Goal: Task Accomplishment & Management: Use online tool/utility

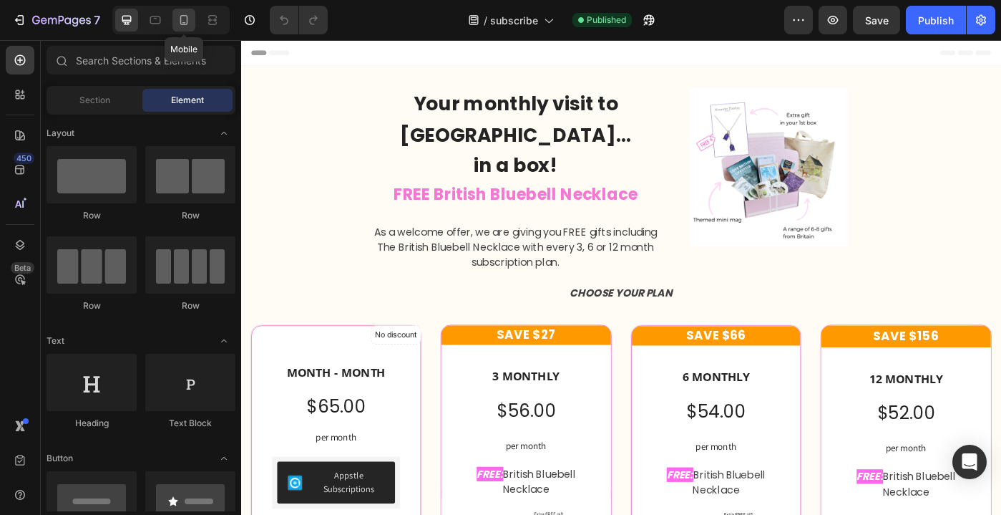
click at [180, 19] on icon at bounding box center [184, 20] width 14 height 14
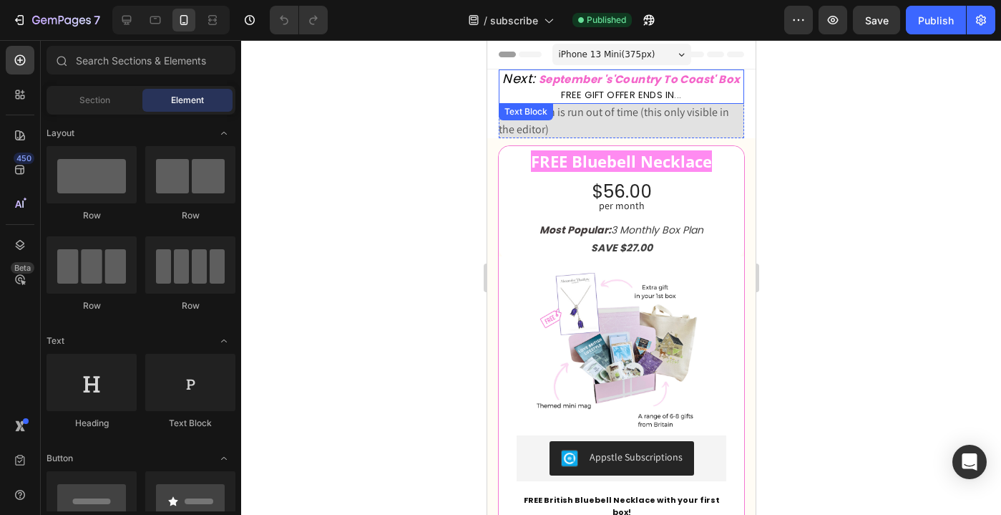
click at [591, 82] on strong "September 's'Country To Coast' Box" at bounding box center [639, 79] width 202 height 15
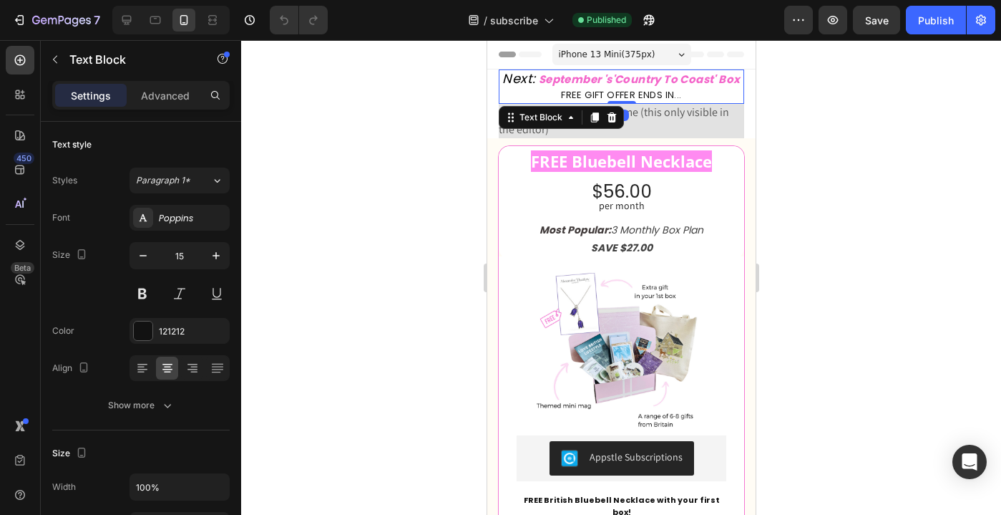
click at [593, 80] on strong "September 's'Country To Coast' Box" at bounding box center [639, 79] width 202 height 15
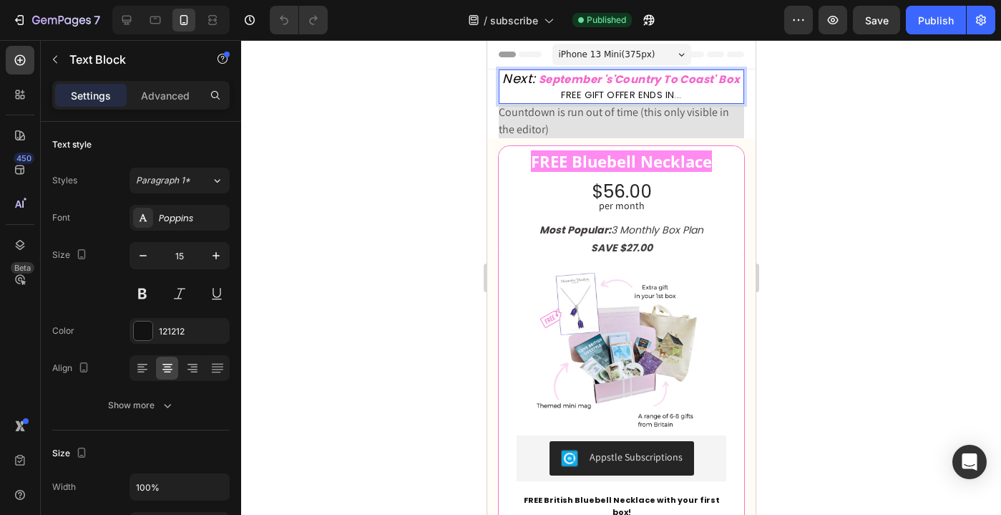
click at [596, 82] on strong "September 's'Country To Coast' Box" at bounding box center [639, 79] width 202 height 15
click at [595, 120] on span "Countdown is run out of time (this only visible in the editor)" at bounding box center [621, 121] width 246 height 34
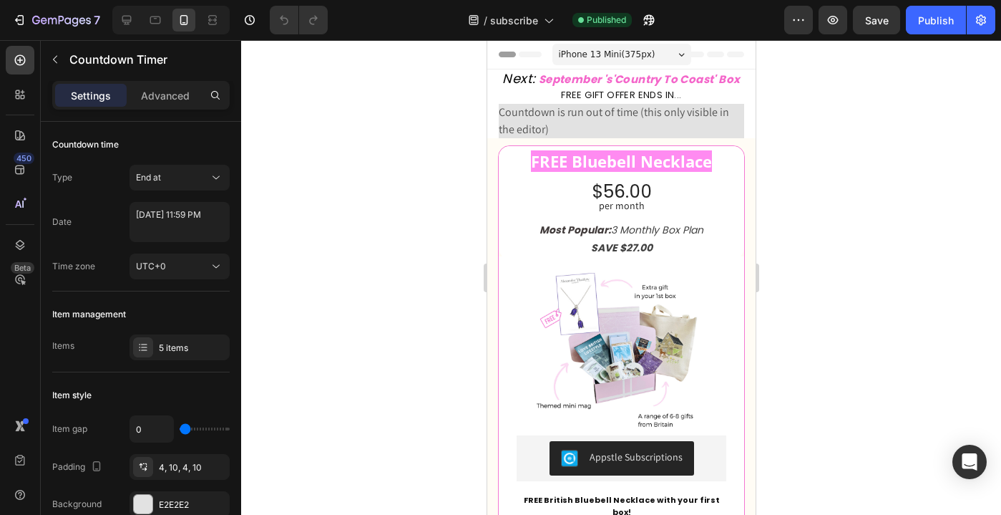
click at [586, 125] on span "Countdown is run out of time (this only visible in the editor)" at bounding box center [621, 121] width 246 height 34
click at [601, 117] on span "Countdown is run out of time (this only visible in the editor)" at bounding box center [621, 121] width 246 height 34
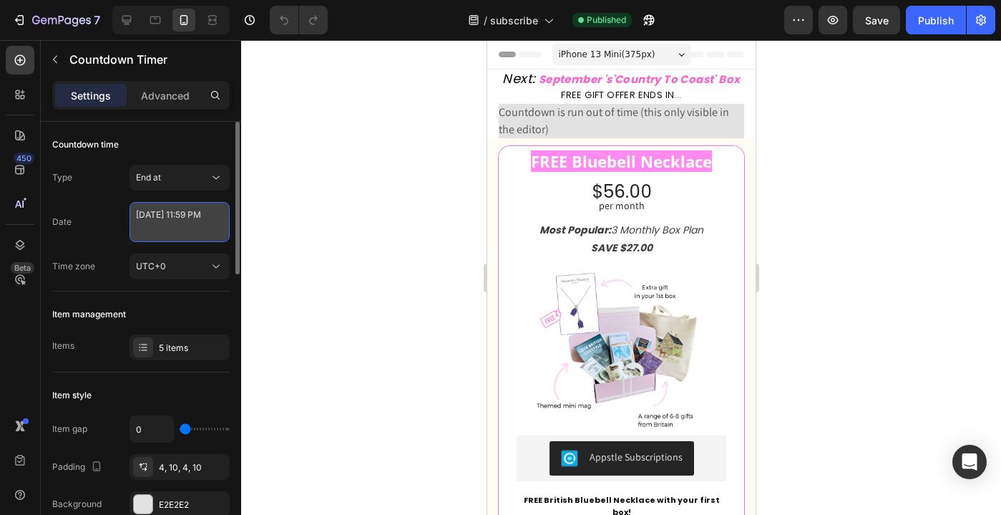
select select "23"
select select "59"
select select "false"
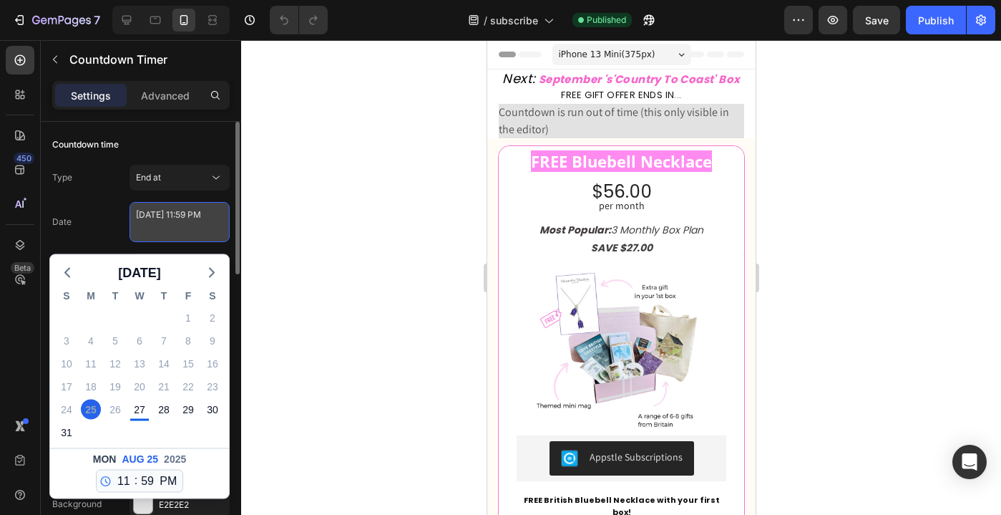
click at [188, 228] on textarea "[DATE] 11:59 PM" at bounding box center [180, 222] width 100 height 40
click at [164, 407] on div "28" at bounding box center [164, 409] width 20 height 20
type textarea "[DATE] 11:59 PM"
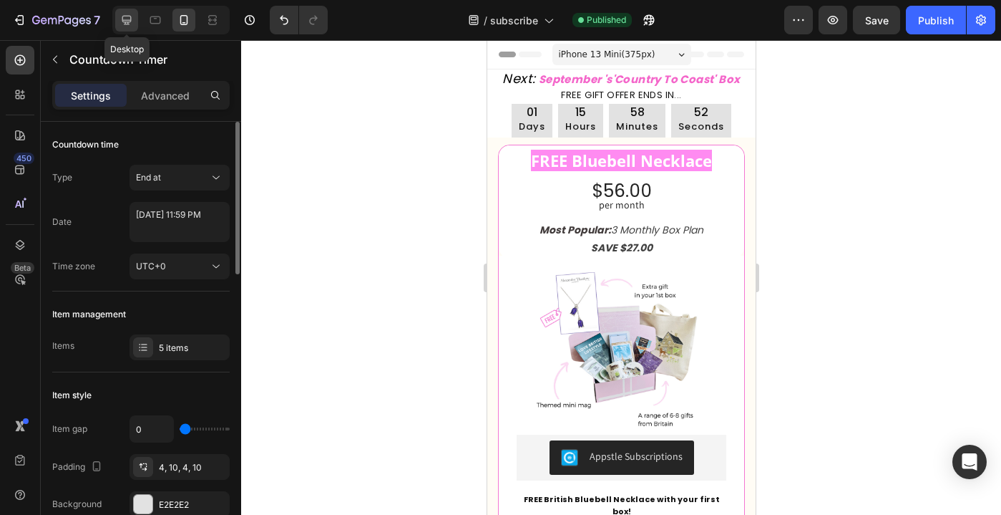
click at [130, 21] on icon at bounding box center [126, 20] width 9 height 9
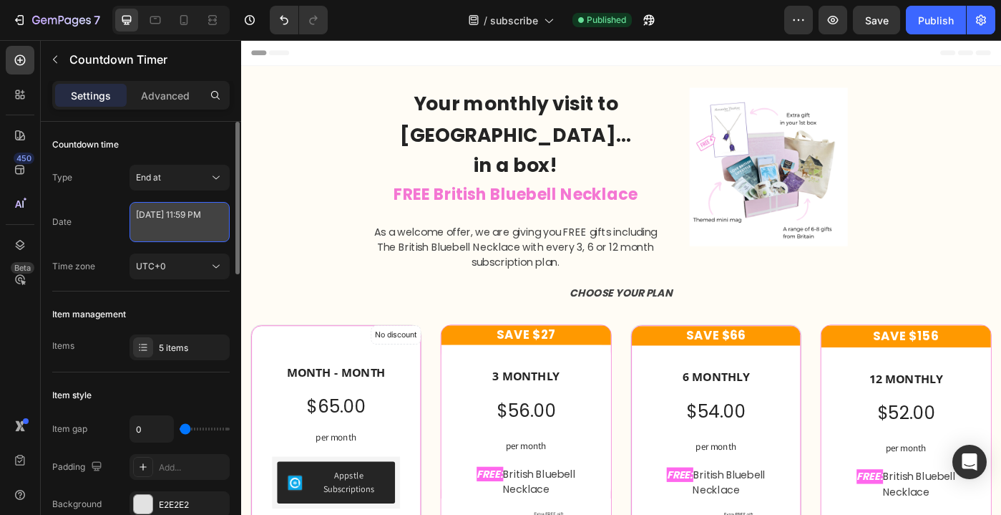
select select "23"
select select "59"
select select "false"
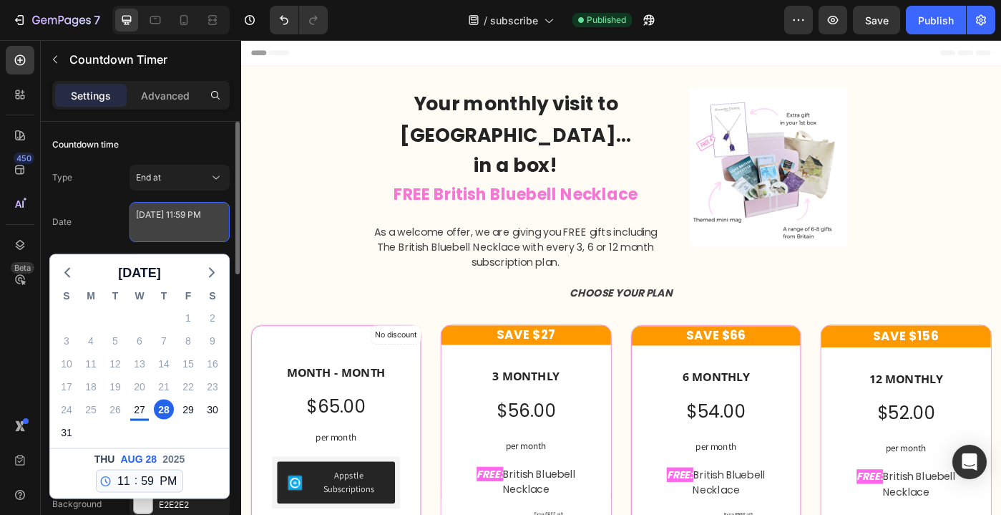
click at [188, 223] on textarea "[DATE] 11:59 PM" at bounding box center [180, 222] width 100 height 40
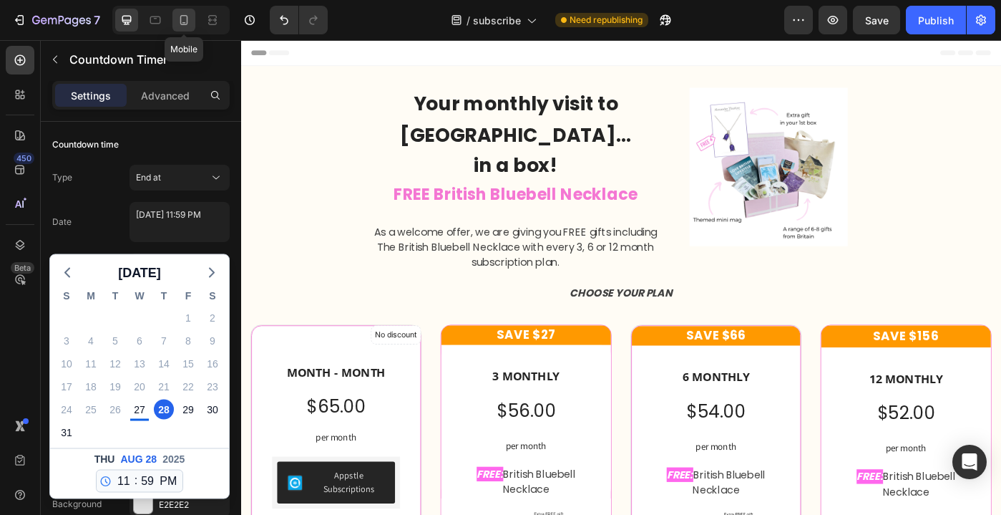
click at [190, 24] on icon at bounding box center [184, 20] width 14 height 14
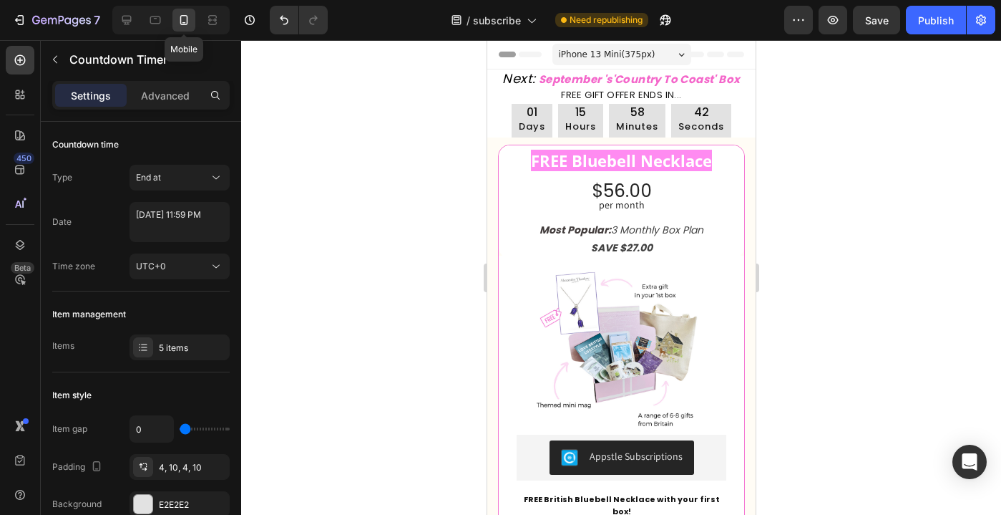
scroll to position [13, 0]
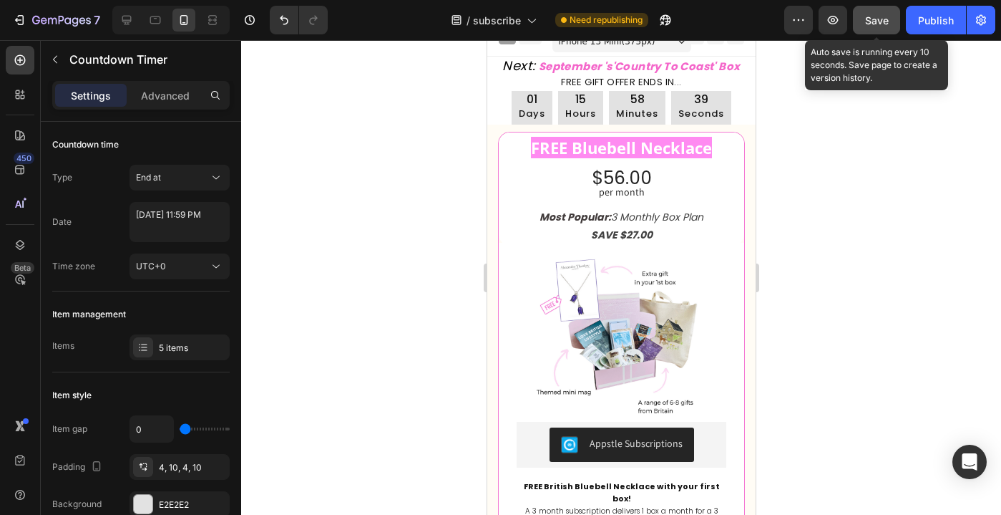
click at [869, 21] on span "Save" at bounding box center [877, 20] width 24 height 12
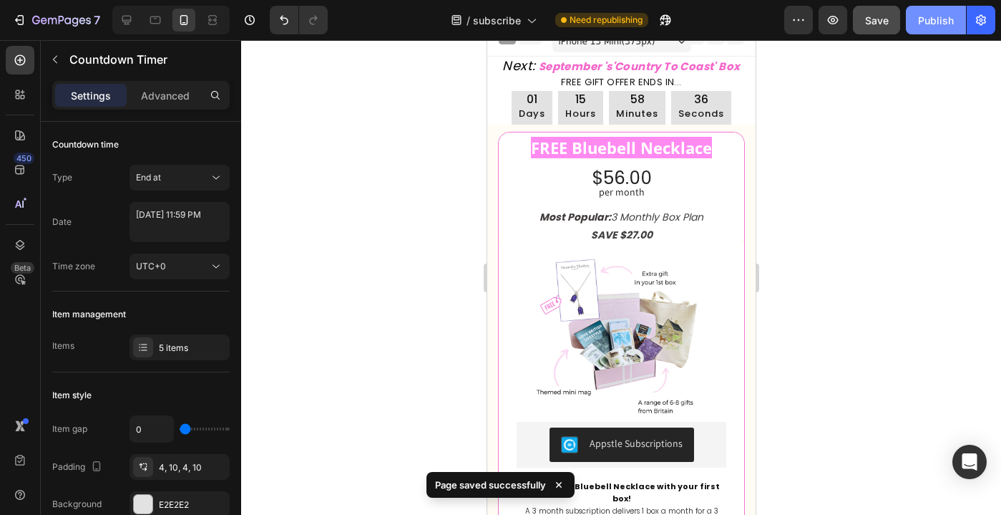
click at [922, 17] on div "Publish" at bounding box center [936, 20] width 36 height 15
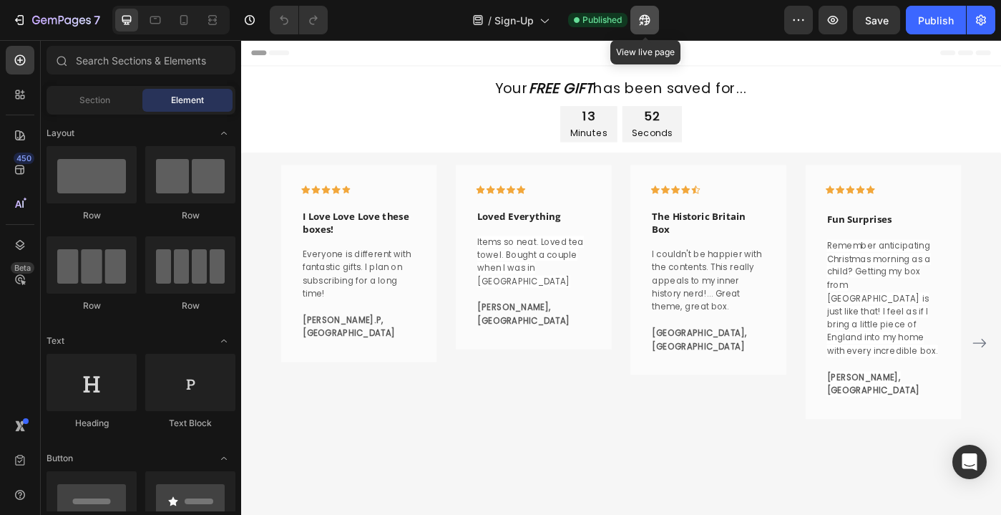
click at [643, 21] on icon "button" at bounding box center [641, 23] width 4 height 4
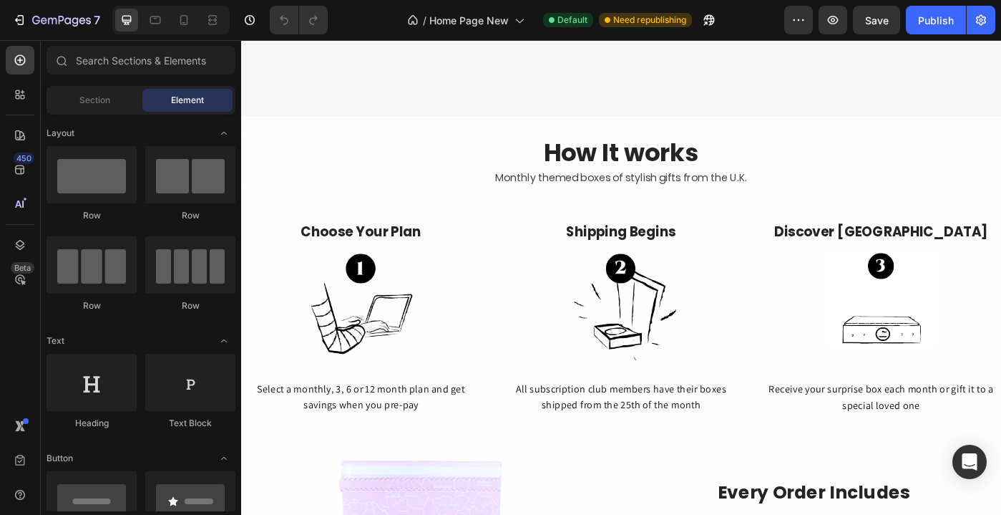
scroll to position [2519, 0]
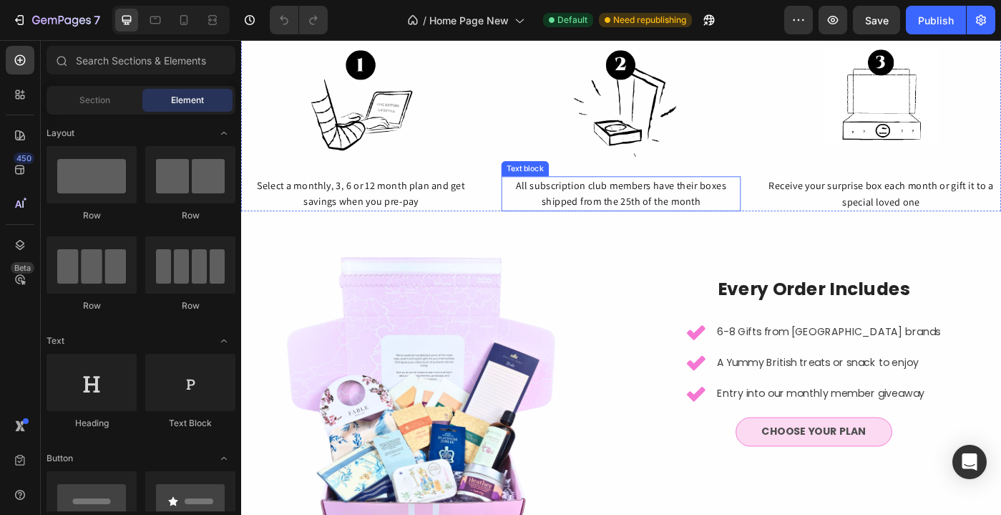
click at [697, 225] on div "All subscription club members have their boxes shipped from the 25th of the mon…" at bounding box center [670, 213] width 271 height 39
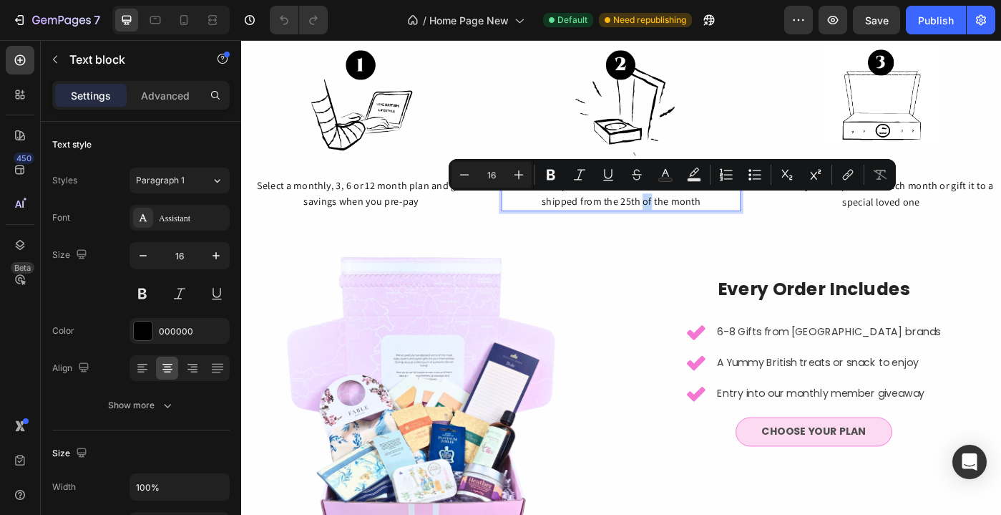
click at [694, 225] on p "All subscription club members have their boxes shipped from the 25th of the mon…" at bounding box center [671, 213] width 268 height 37
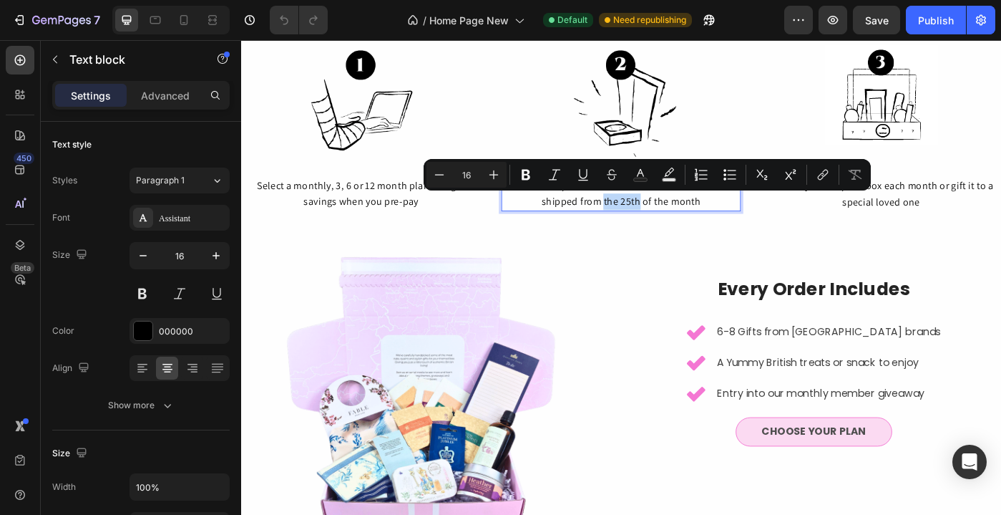
drag, startPoint x: 693, startPoint y: 225, endPoint x: 651, endPoint y: 227, distance: 41.5
click at [651, 227] on p "All subscription club members have their boxes shipped from the 25th of the mon…" at bounding box center [671, 213] width 268 height 37
click at [714, 228] on p "All subscription club members have their boxes shipped from the 25th of the mon…" at bounding box center [671, 213] width 268 height 37
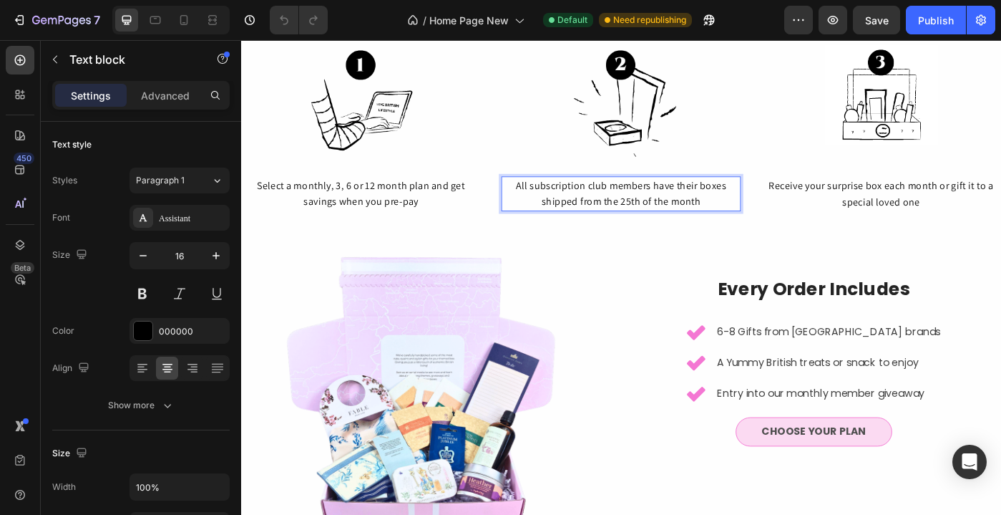
click at [687, 225] on p "All subscription club members have their boxes shipped from the 25th of the mon…" at bounding box center [671, 213] width 268 height 37
click at [691, 227] on p "All subscription club members have their boxes shipped from the 25th of the mon…" at bounding box center [671, 213] width 268 height 37
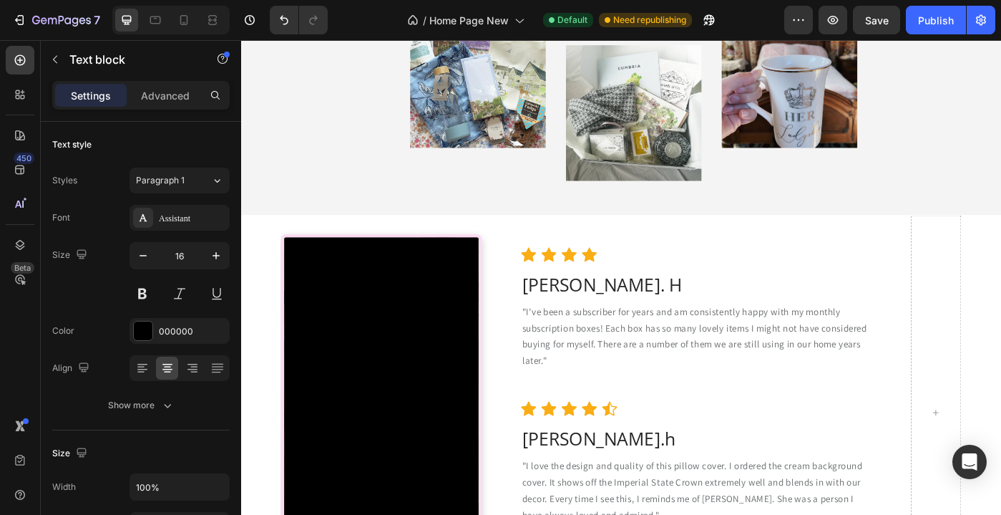
scroll to position [3466, 0]
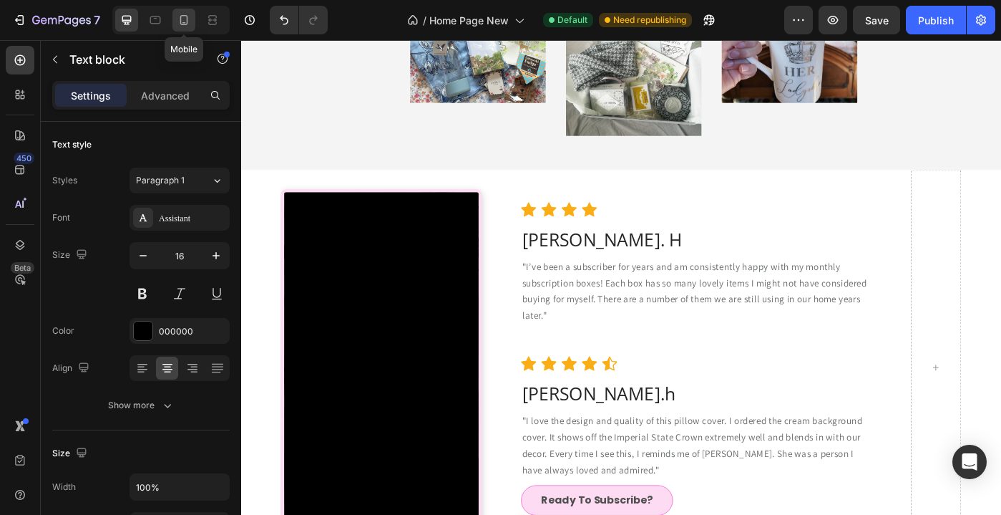
click at [190, 26] on icon at bounding box center [184, 20] width 14 height 14
type input "14"
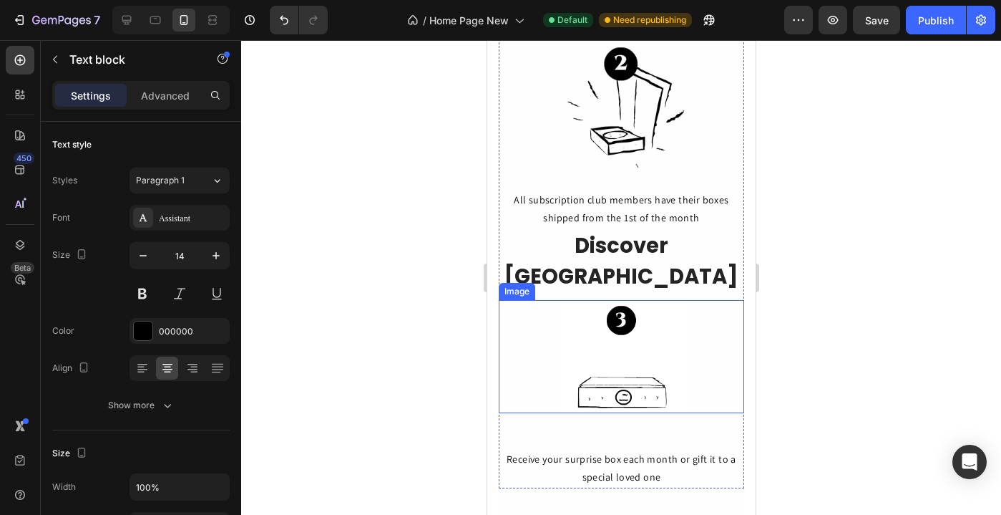
scroll to position [3081, 0]
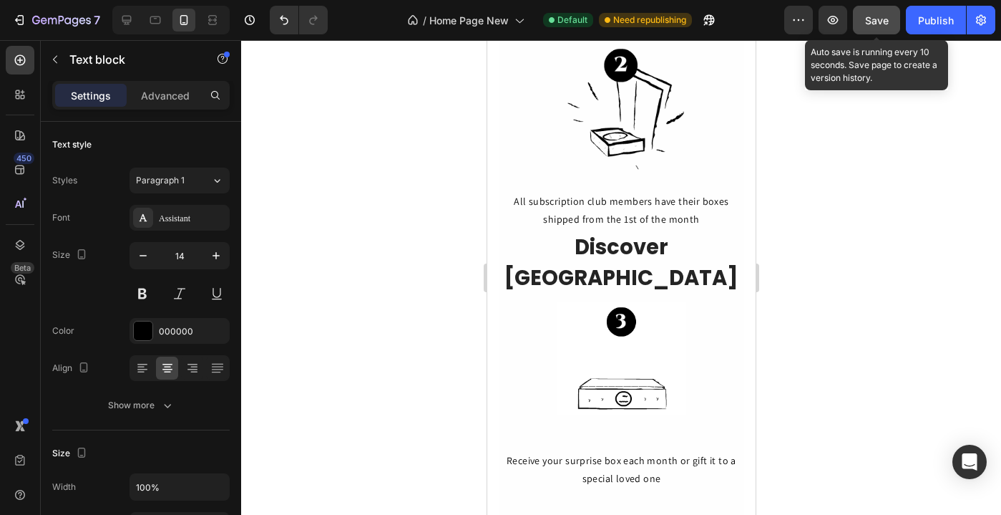
click at [885, 22] on span "Save" at bounding box center [877, 20] width 24 height 12
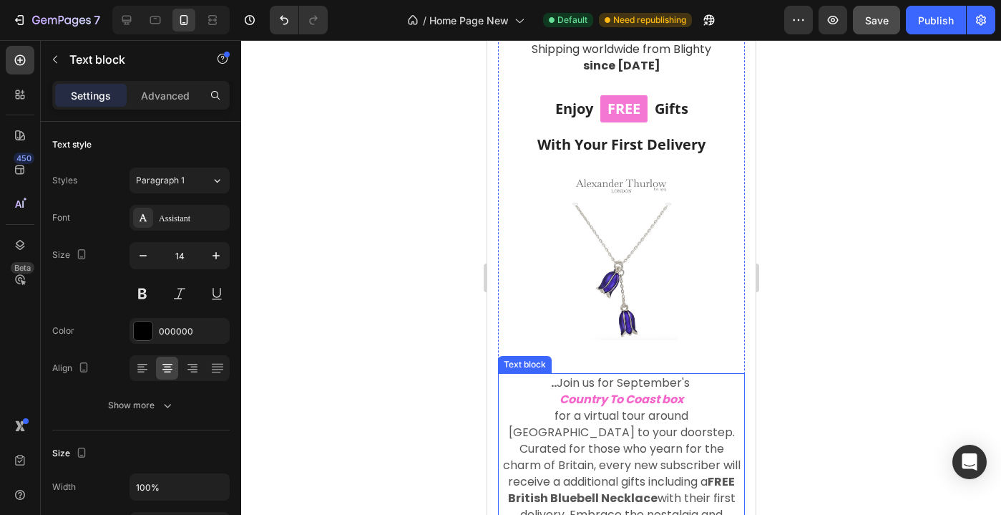
scroll to position [681, 0]
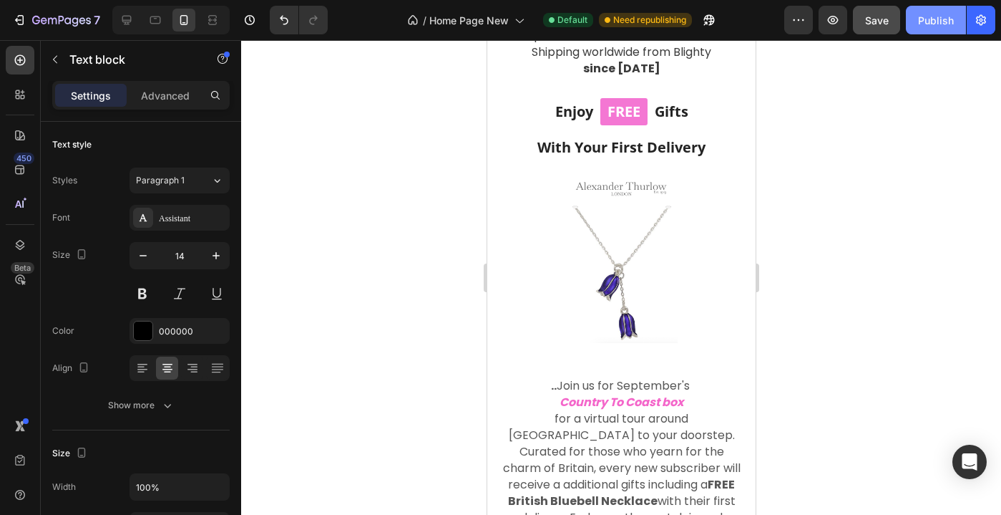
click at [933, 18] on div "Publish" at bounding box center [936, 20] width 36 height 15
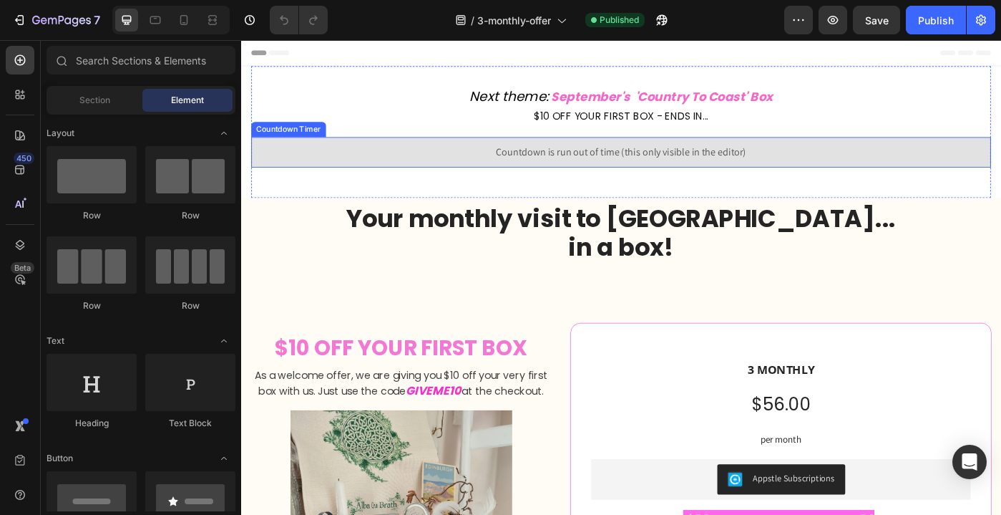
click at [482, 162] on div "Countdown is run out of time (this only visible in the editor)" at bounding box center [671, 167] width 836 height 34
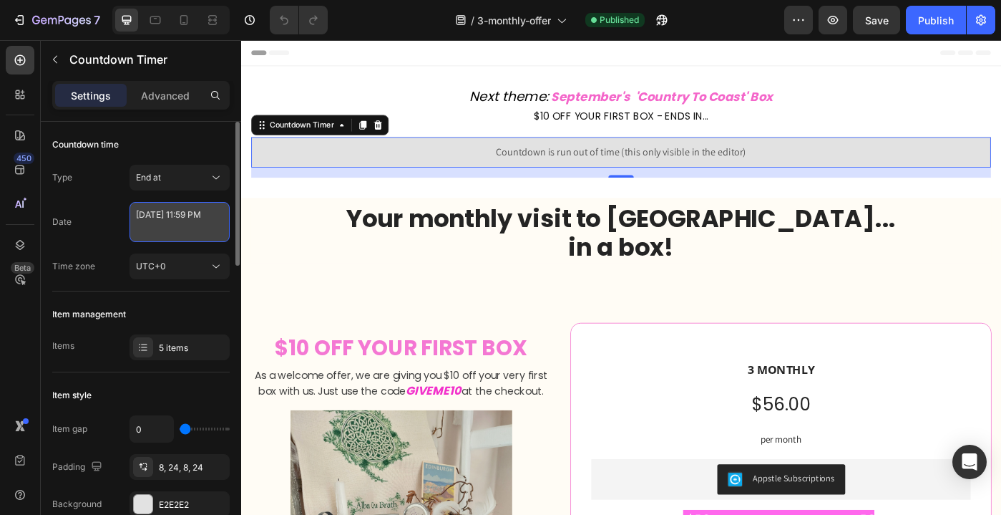
click at [185, 230] on textarea "August 25 2025 11:59 PM" at bounding box center [180, 222] width 100 height 40
select select "23"
select select "59"
select select "false"
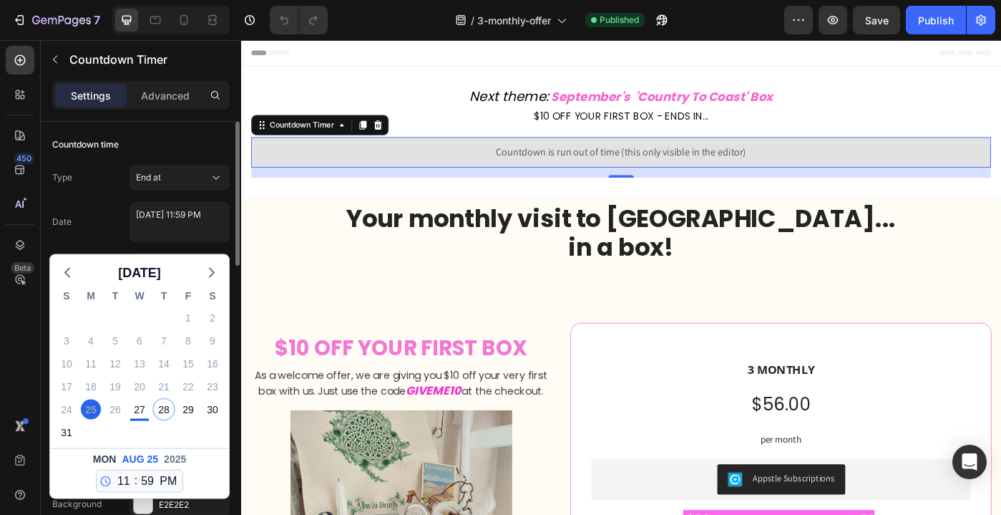
drag, startPoint x: 165, startPoint y: 406, endPoint x: 165, endPoint y: 397, distance: 8.6
click at [165, 406] on div "28" at bounding box center [164, 409] width 20 height 20
type textarea "August 28 2025 11:59 PM"
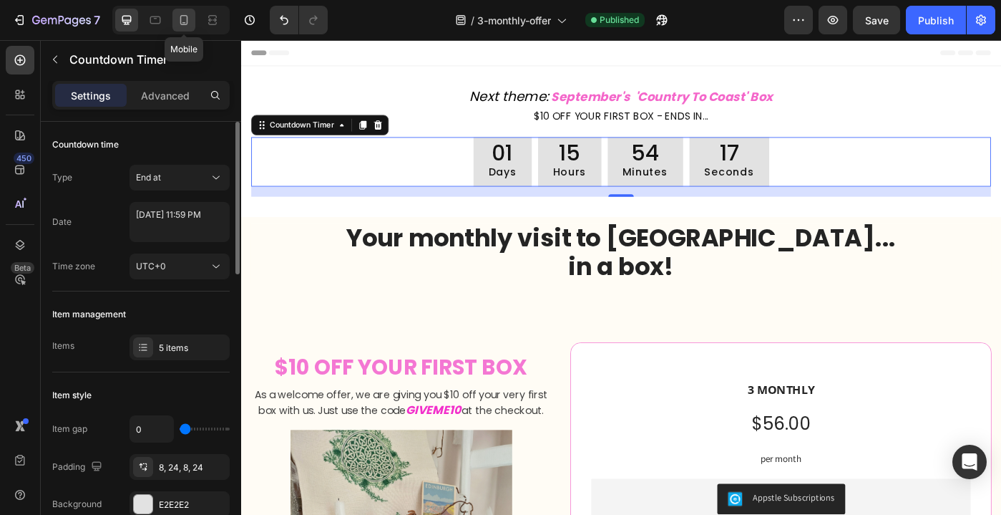
click at [185, 16] on icon at bounding box center [184, 20] width 14 height 14
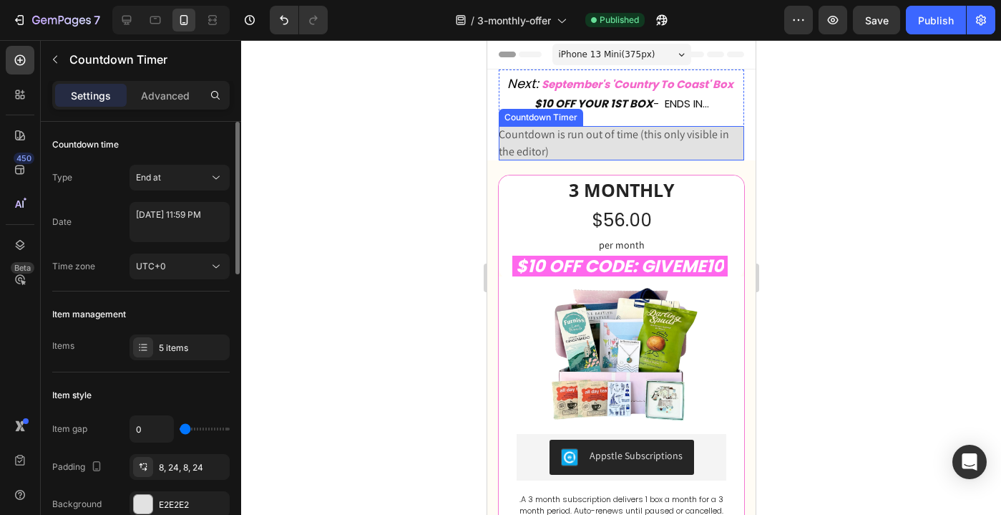
click at [609, 148] on span "Countdown is run out of time (this only visible in the editor)" at bounding box center [621, 143] width 246 height 34
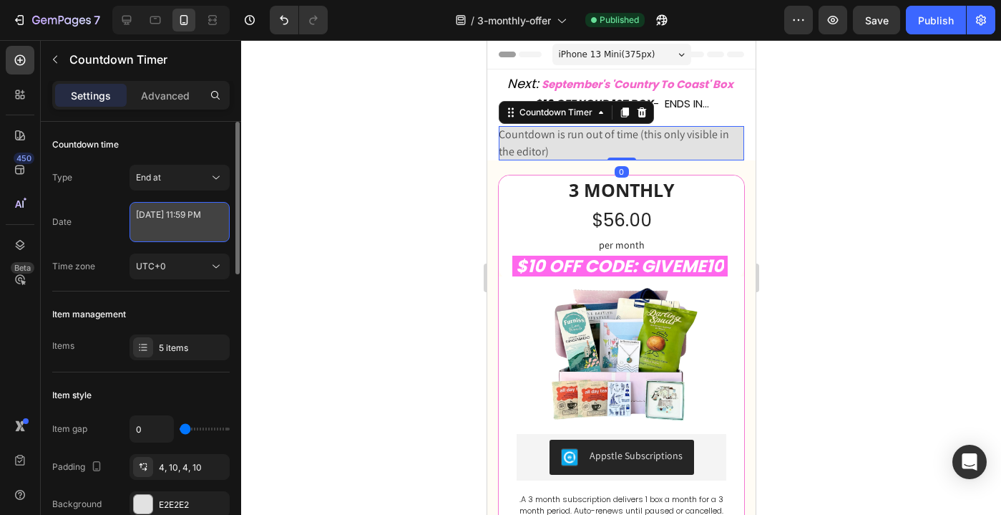
select select "23"
select select "59"
select select "false"
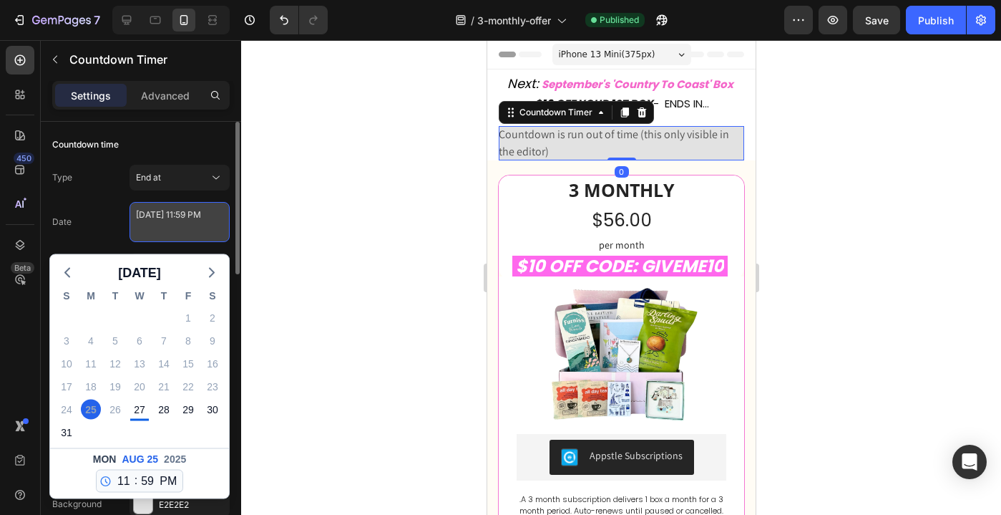
click at [164, 228] on textarea "[DATE] 11:59 PM" at bounding box center [180, 222] width 100 height 40
click at [168, 410] on div "28" at bounding box center [164, 409] width 20 height 20
type textarea "[DATE] 11:59 PM"
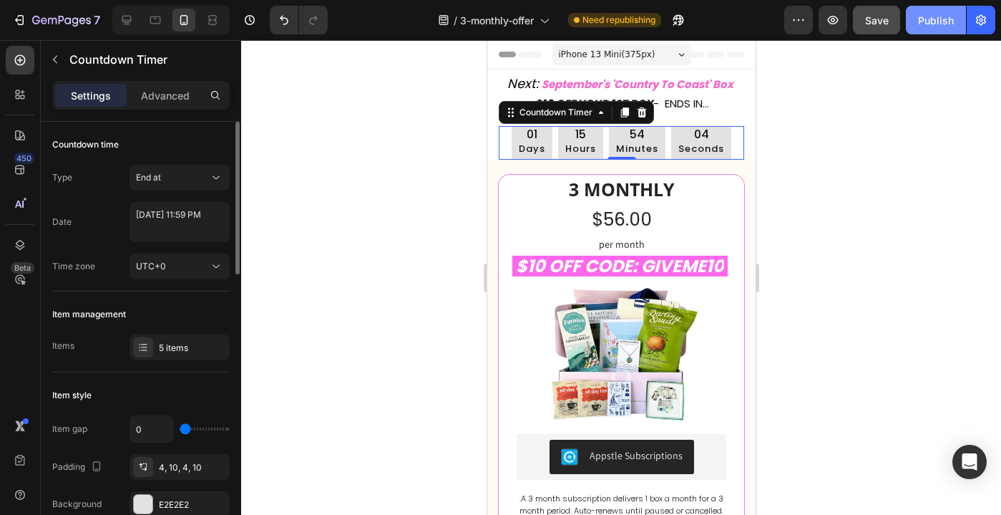
click at [934, 22] on div "Publish" at bounding box center [936, 20] width 36 height 15
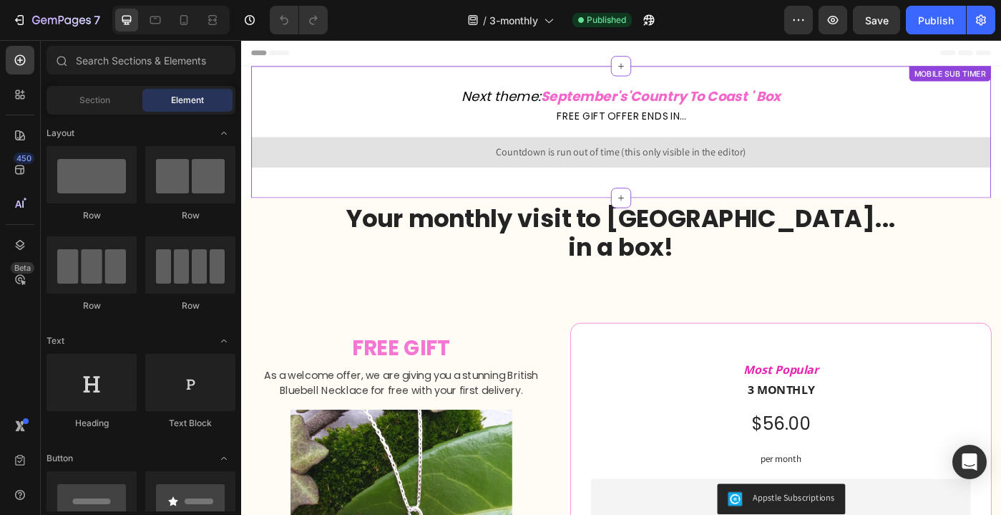
click at [534, 172] on span "Countdown is run out of time (this only visible in the editor)" at bounding box center [671, 166] width 283 height 17
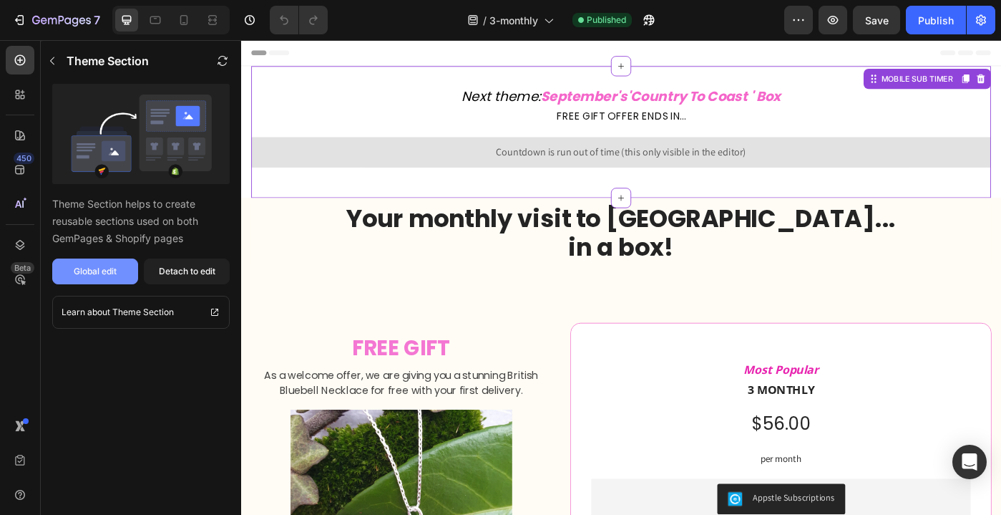
click at [110, 273] on div "Global edit" at bounding box center [95, 271] width 43 height 13
click at [219, 67] on button "button" at bounding box center [222, 60] width 23 height 23
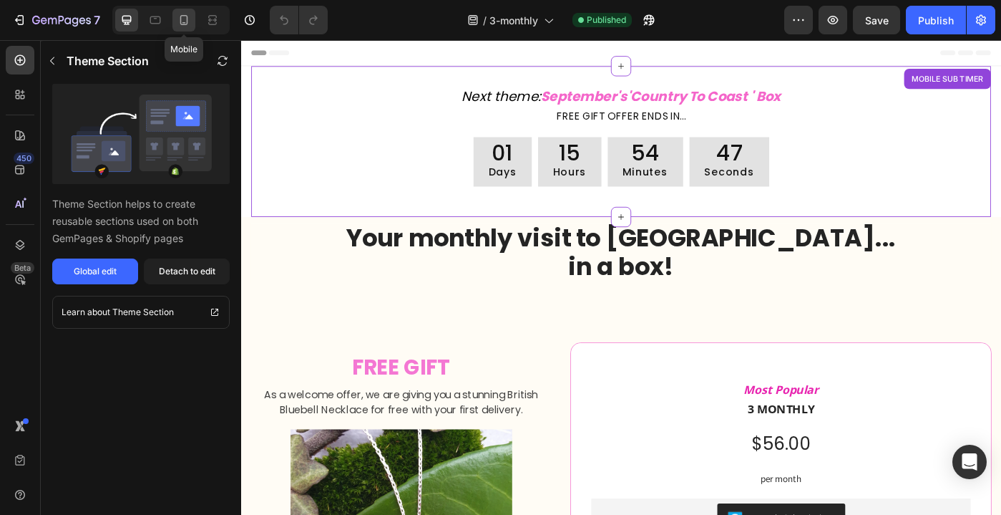
click at [185, 24] on icon at bounding box center [184, 20] width 14 height 14
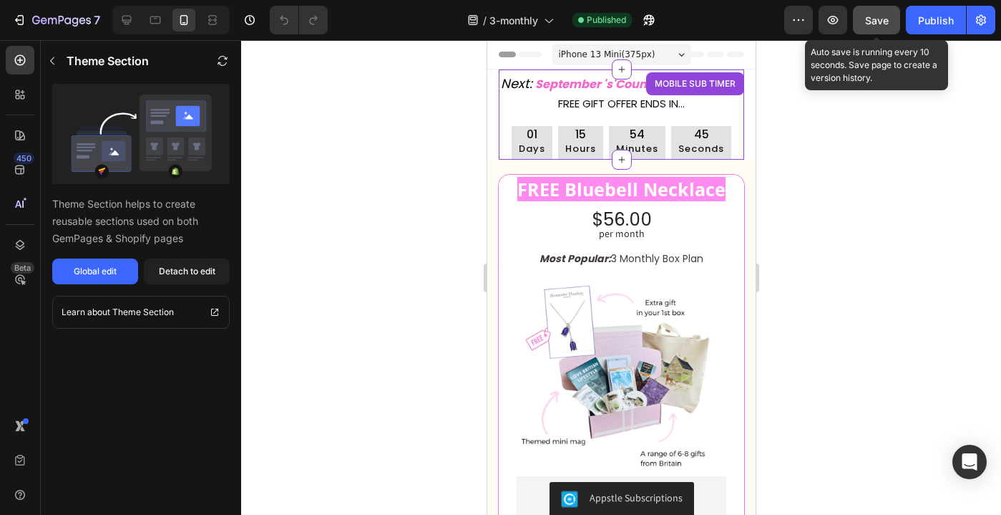
click at [878, 16] on span "Save" at bounding box center [877, 20] width 24 height 12
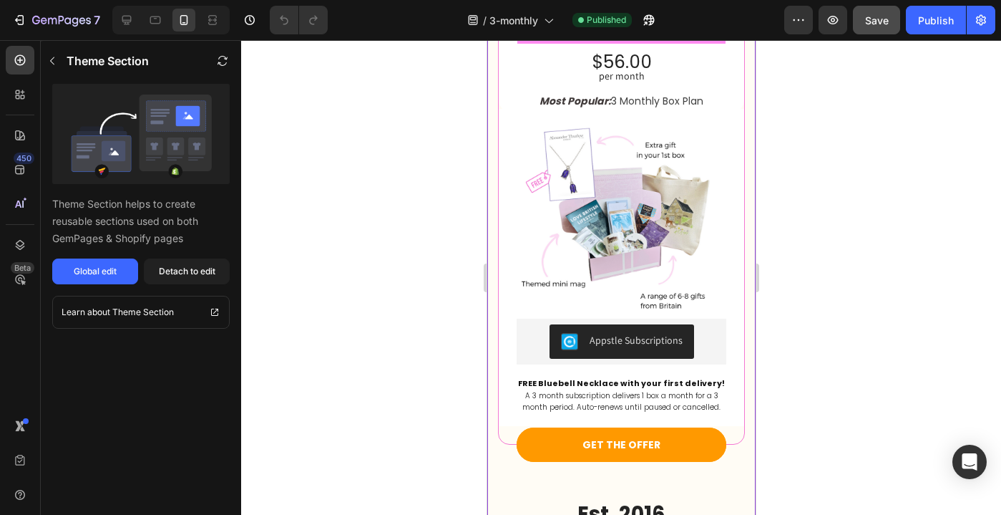
scroll to position [35, 0]
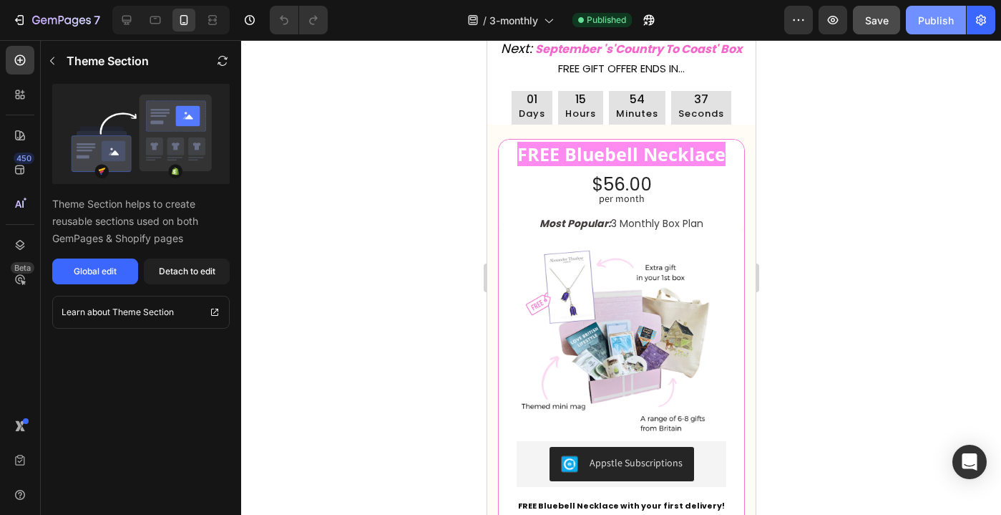
click at [931, 18] on div "Publish" at bounding box center [936, 20] width 36 height 15
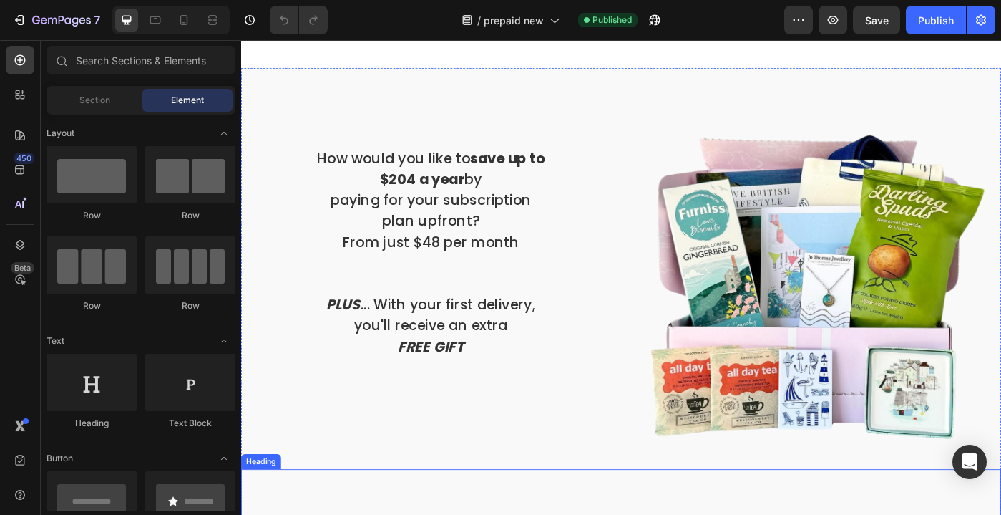
scroll to position [741, 0]
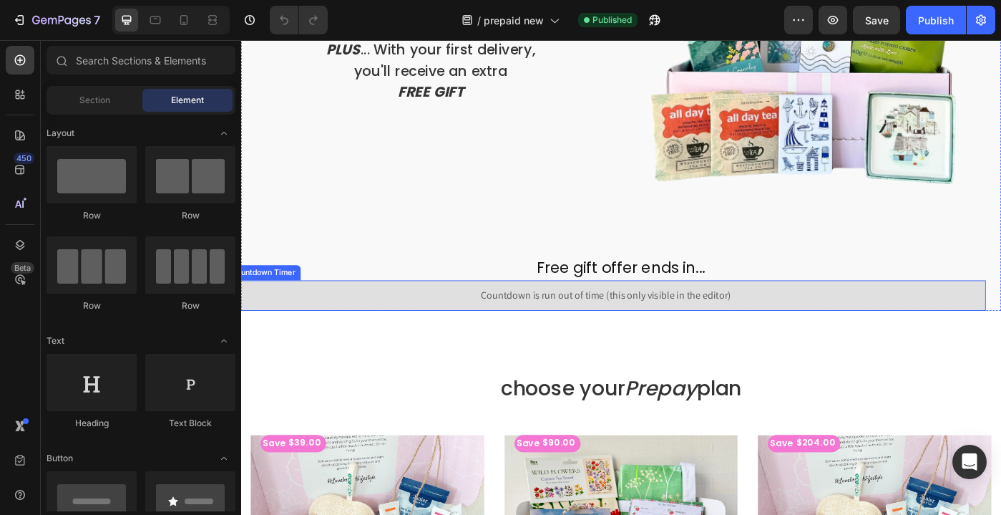
click at [533, 326] on span "Countdown is run out of time (this only visible in the editor)" at bounding box center [654, 328] width 283 height 17
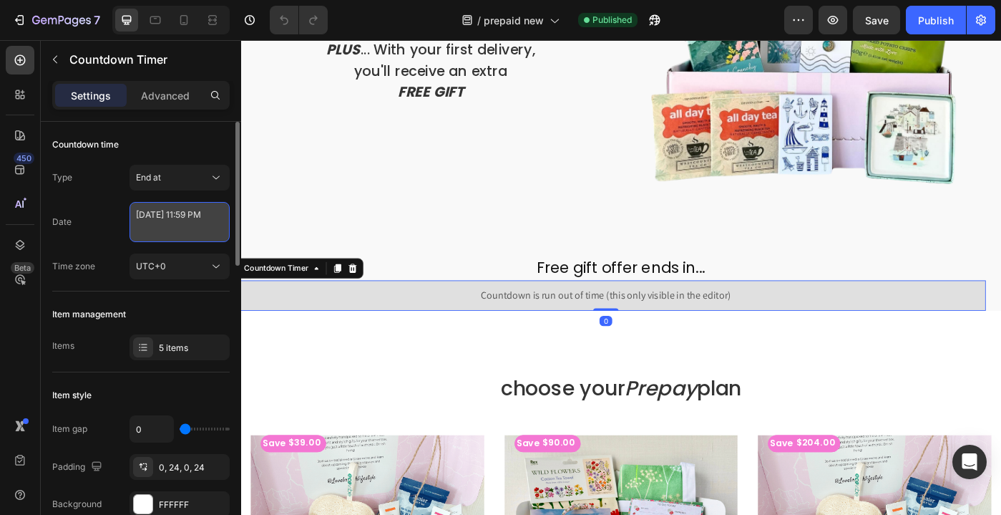
click at [193, 233] on textarea "[DATE] 11:59 PM" at bounding box center [180, 222] width 100 height 40
select select "23"
select select "59"
select select "false"
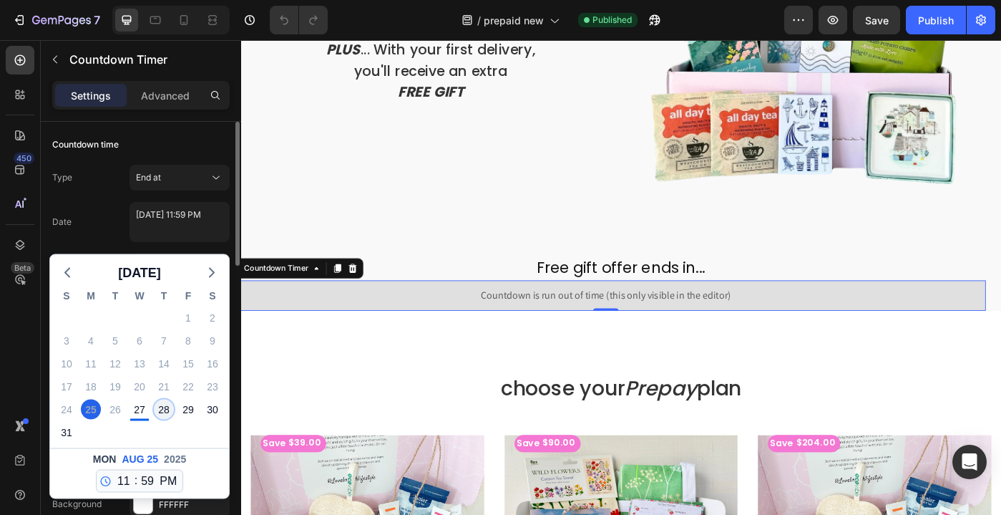
click at [159, 411] on div "28" at bounding box center [164, 409] width 20 height 20
type textarea "[DATE] 11:59 PM"
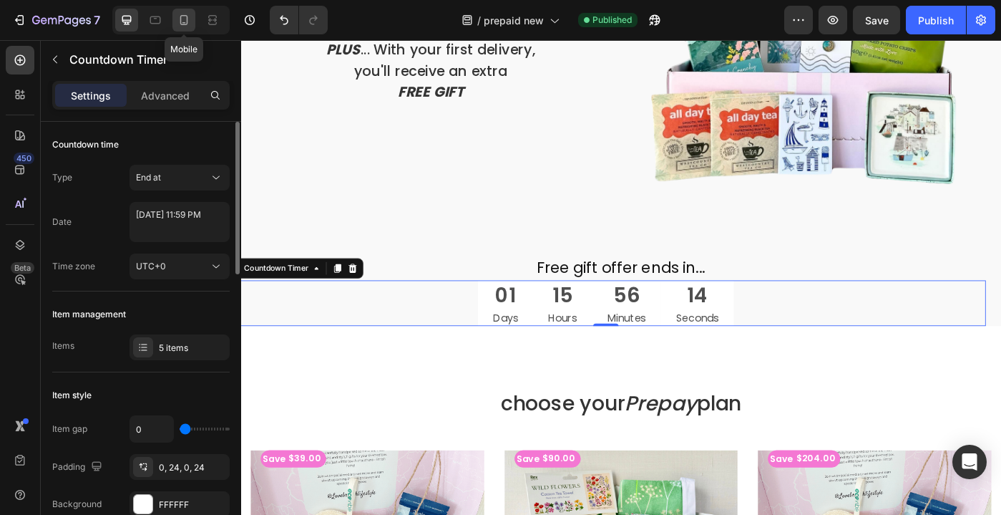
click at [184, 24] on icon at bounding box center [184, 20] width 8 height 10
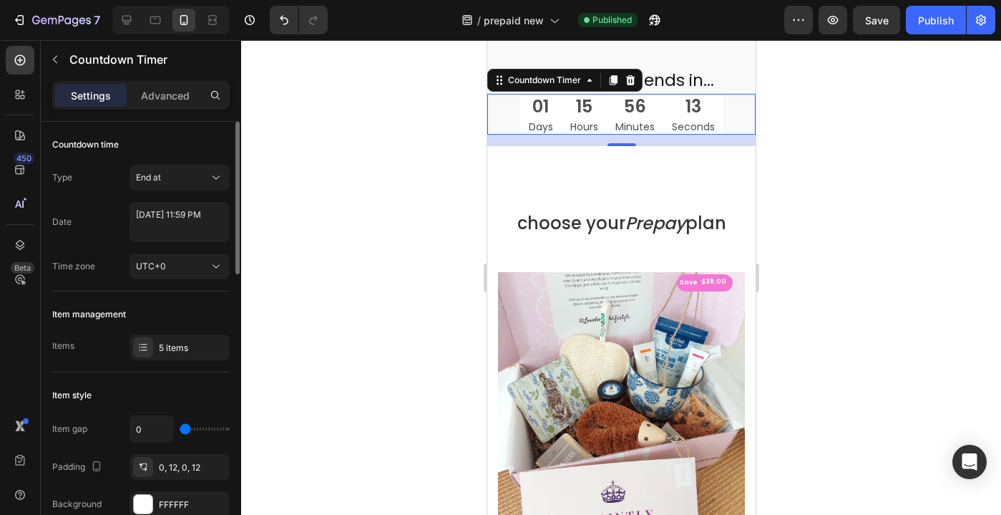
scroll to position [1153, 0]
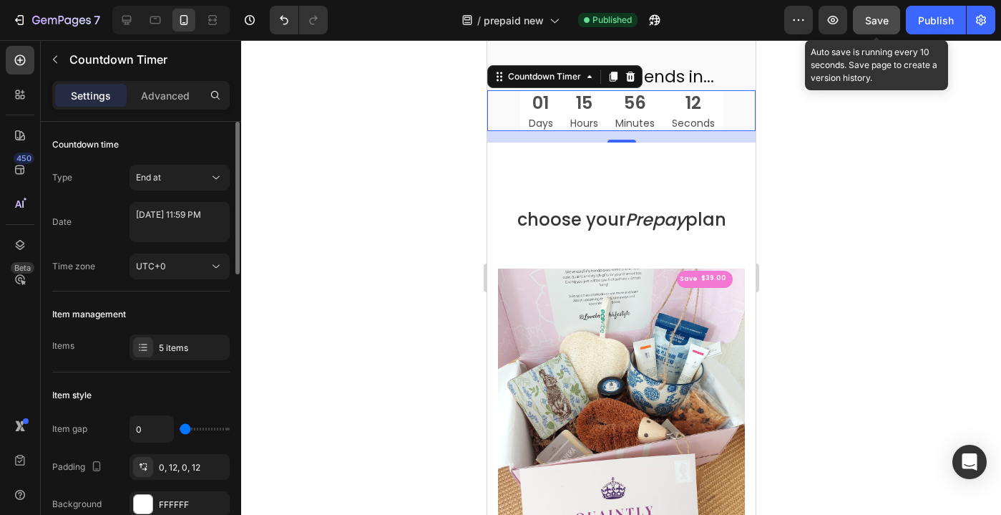
click at [878, 24] on span "Save" at bounding box center [877, 20] width 24 height 12
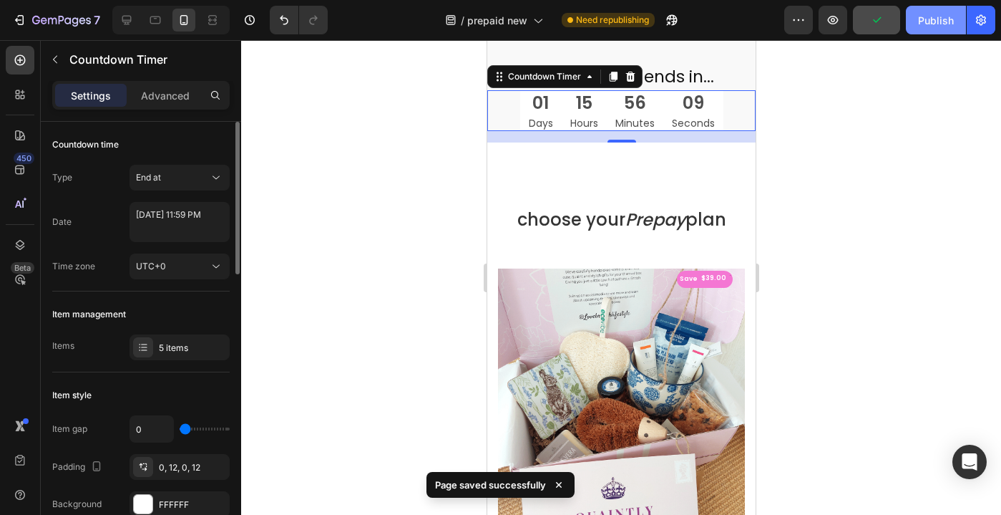
click at [936, 22] on div "Publish" at bounding box center [936, 20] width 36 height 15
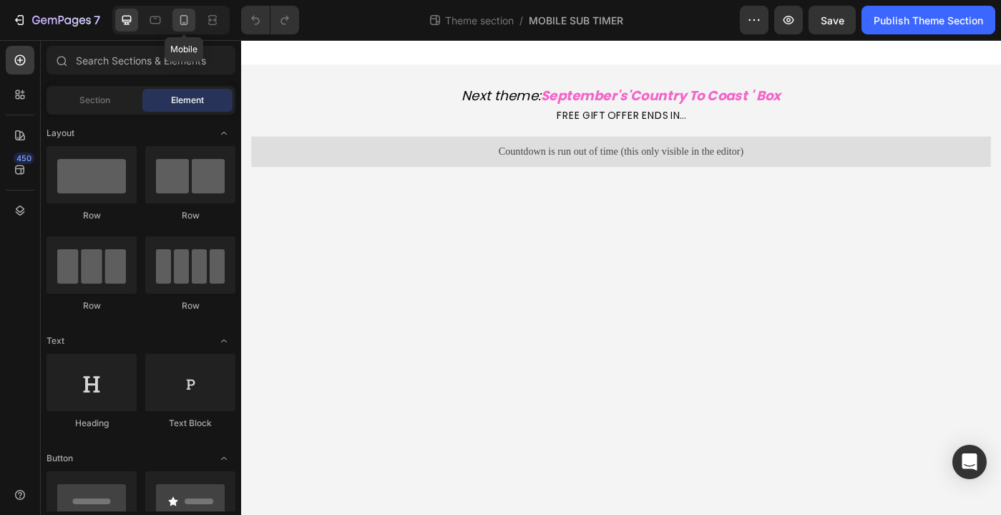
click at [182, 22] on icon at bounding box center [184, 20] width 14 height 14
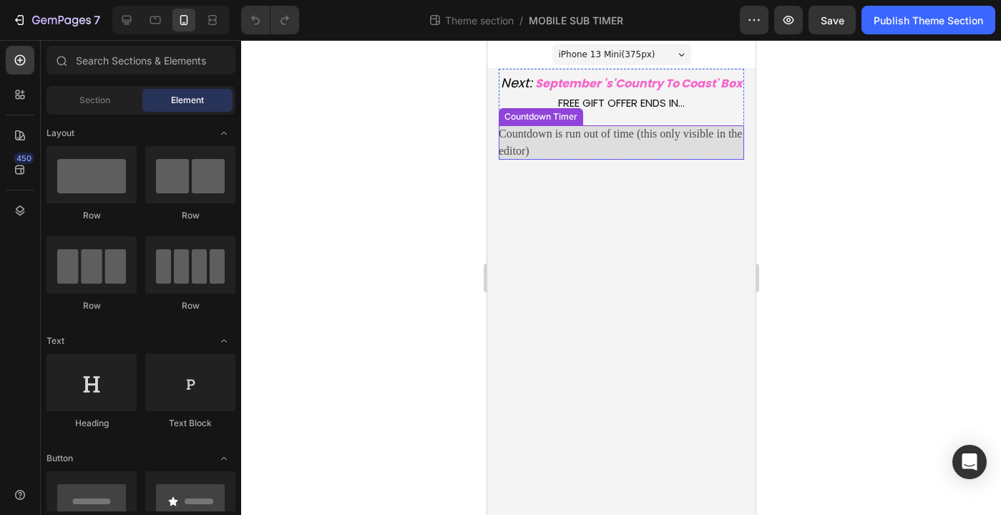
click at [553, 140] on span "Countdown is run out of time (this only visible in the editor)" at bounding box center [621, 142] width 246 height 34
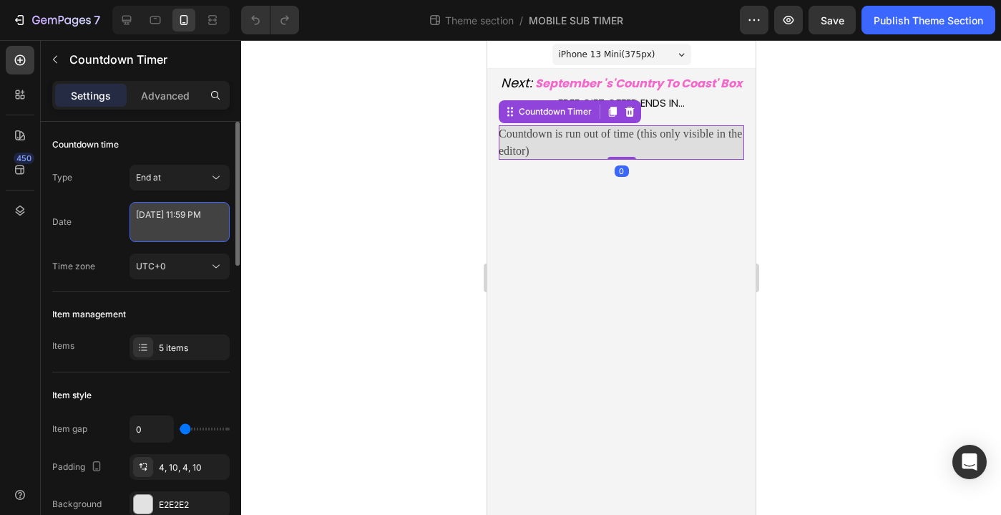
click at [170, 224] on textarea "[DATE] 11:59 PM" at bounding box center [180, 222] width 100 height 40
select select "23"
select select "59"
select select "false"
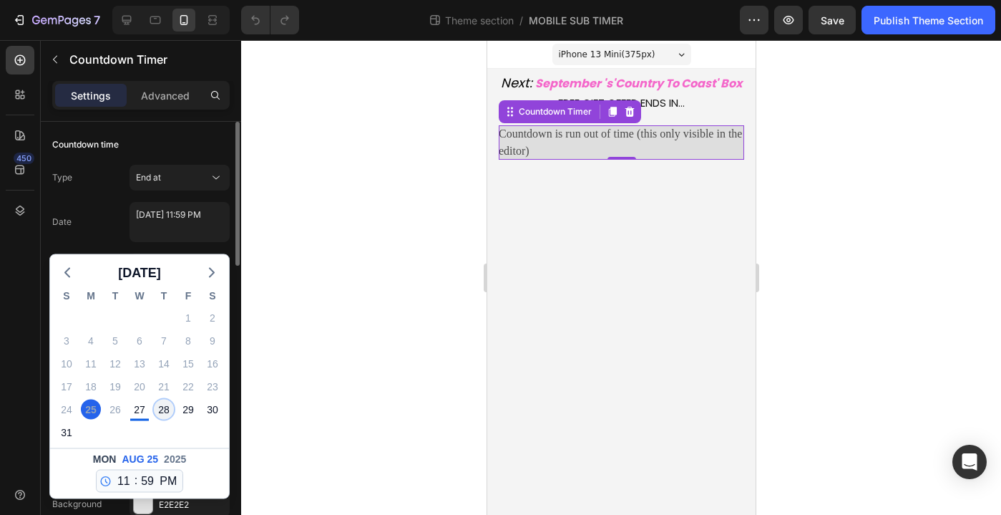
click at [167, 414] on div "28" at bounding box center [164, 409] width 20 height 20
type textarea "[DATE] 11:59 PM"
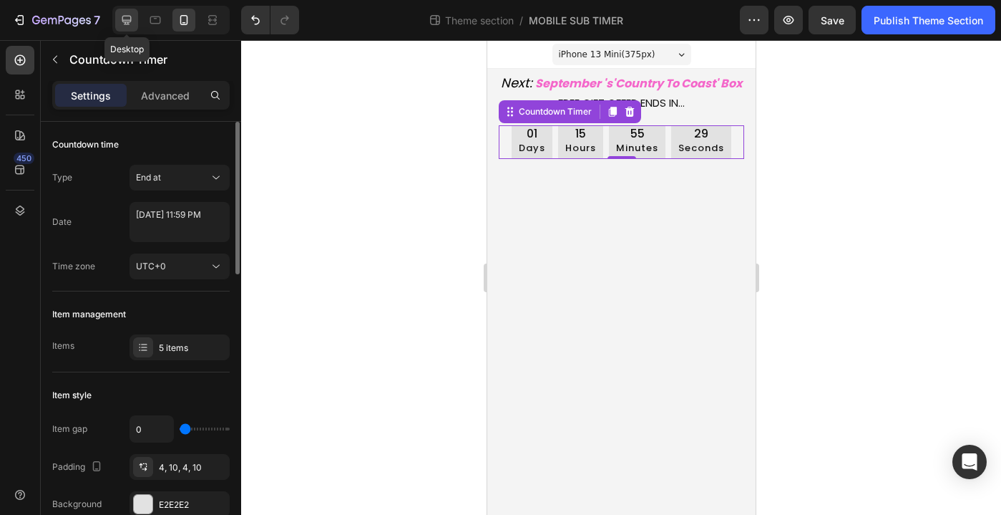
click at [127, 28] on div at bounding box center [126, 20] width 23 height 23
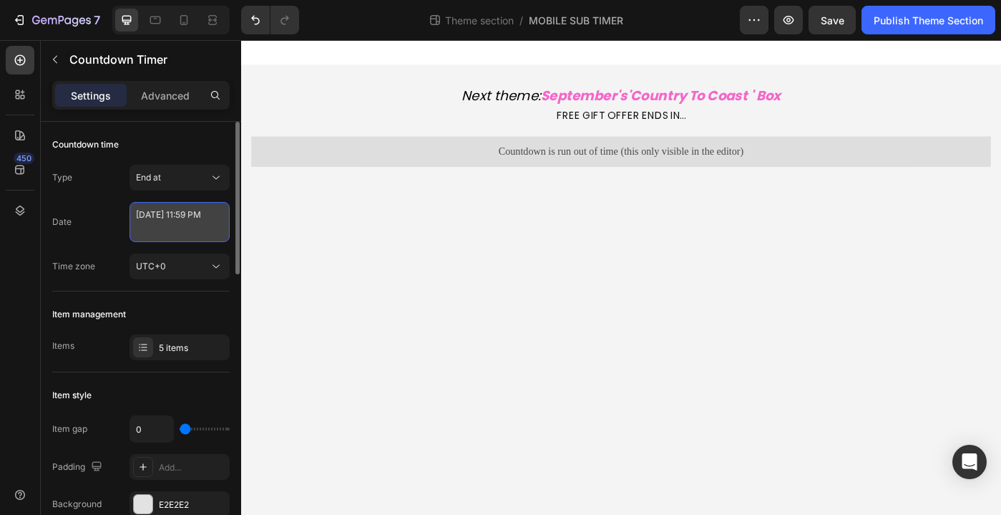
click at [172, 218] on textarea "[DATE] 11:59 PM" at bounding box center [180, 222] width 100 height 40
select select "23"
select select "59"
select select "false"
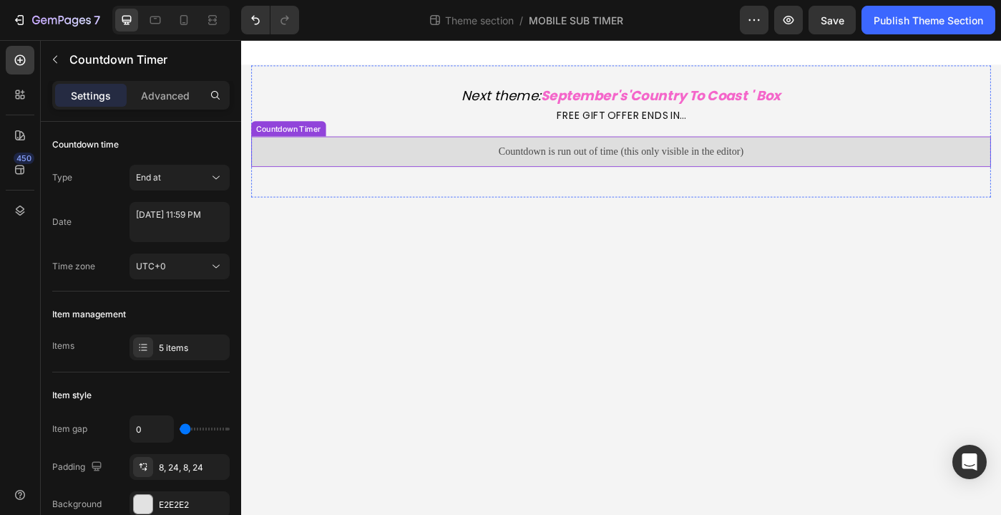
click at [543, 165] on span "Countdown is run out of time (this only visible in the editor)" at bounding box center [670, 165] width 277 height 17
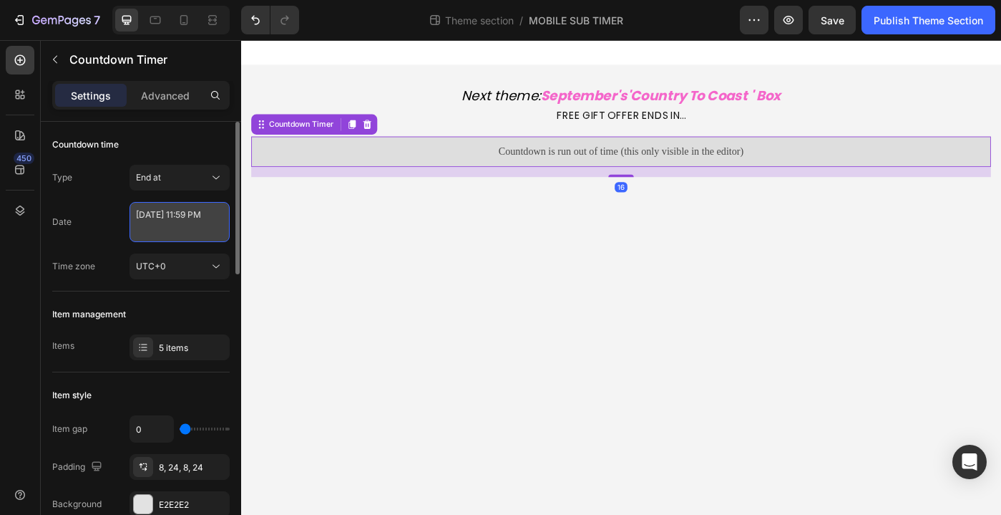
select select "23"
select select "59"
select select "false"
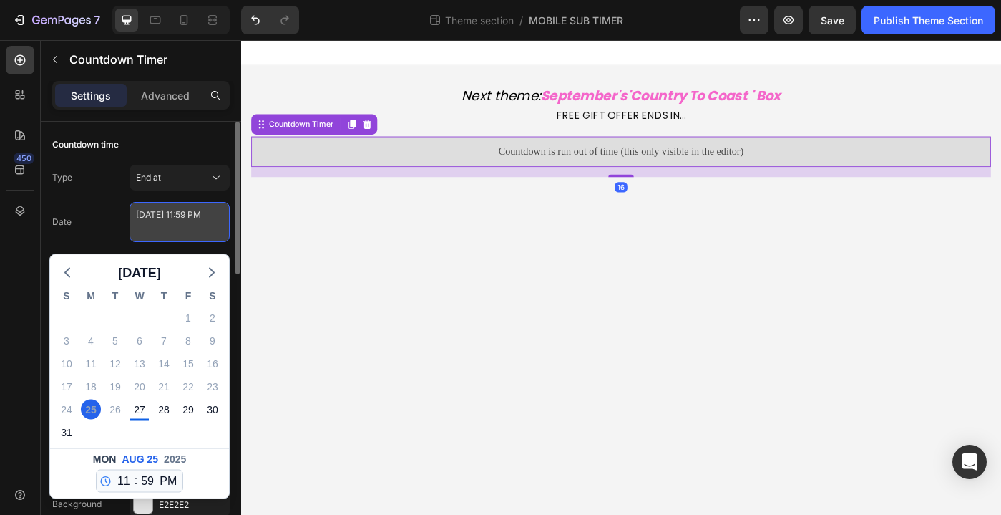
click at [183, 224] on textarea "[DATE] 11:59 PM" at bounding box center [180, 222] width 100 height 40
click at [166, 412] on div "28" at bounding box center [164, 409] width 20 height 20
type textarea "[DATE] 11:59 PM"
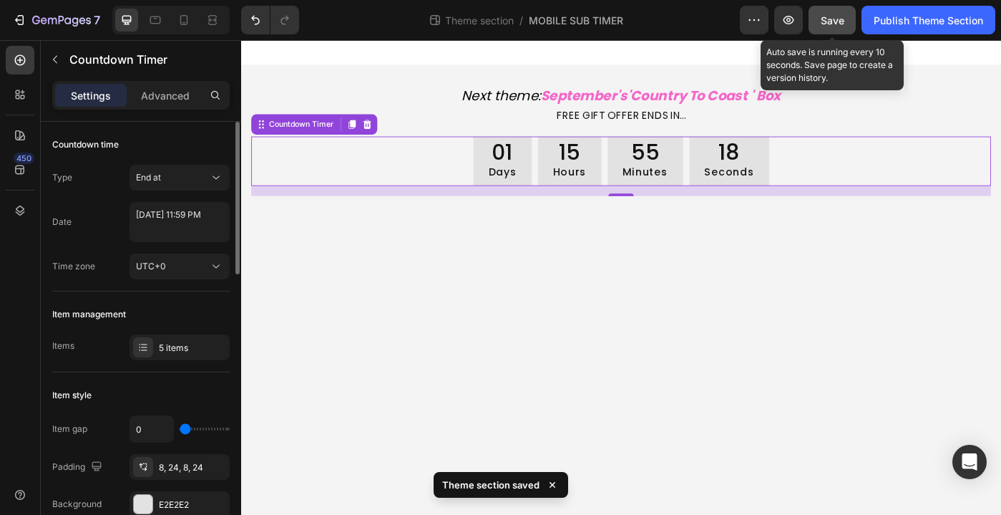
click at [840, 26] on div "Save" at bounding box center [833, 20] width 24 height 15
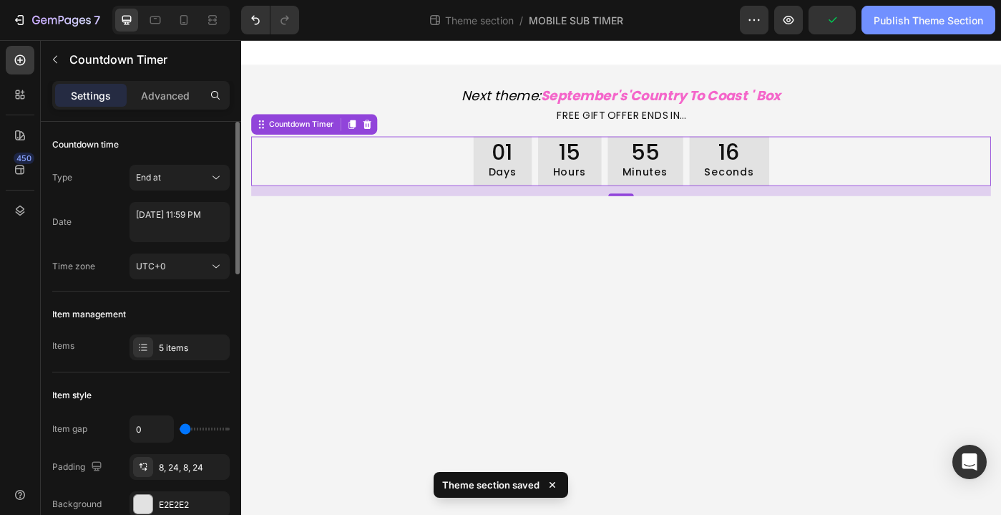
click at [903, 22] on div "Publish Theme Section" at bounding box center [929, 20] width 110 height 15
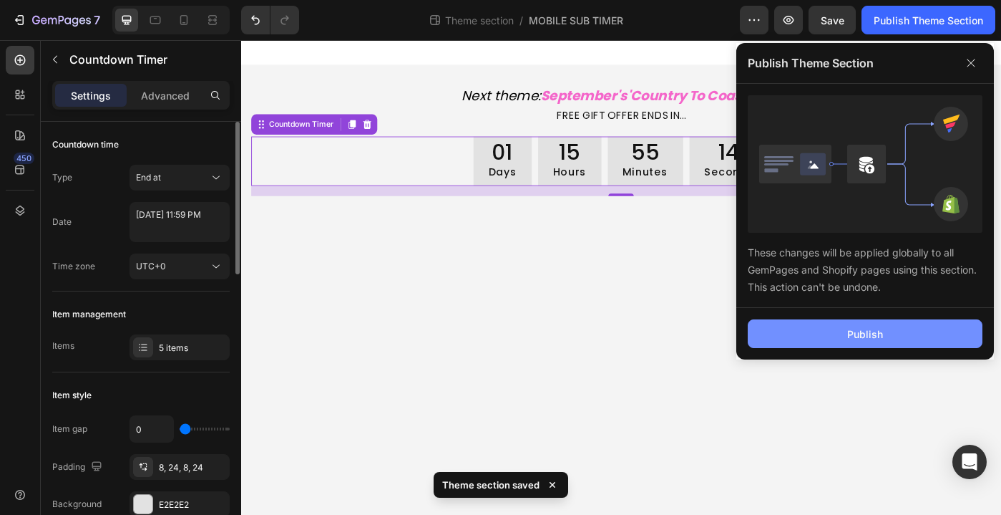
click at [838, 331] on button "Publish" at bounding box center [865, 333] width 235 height 29
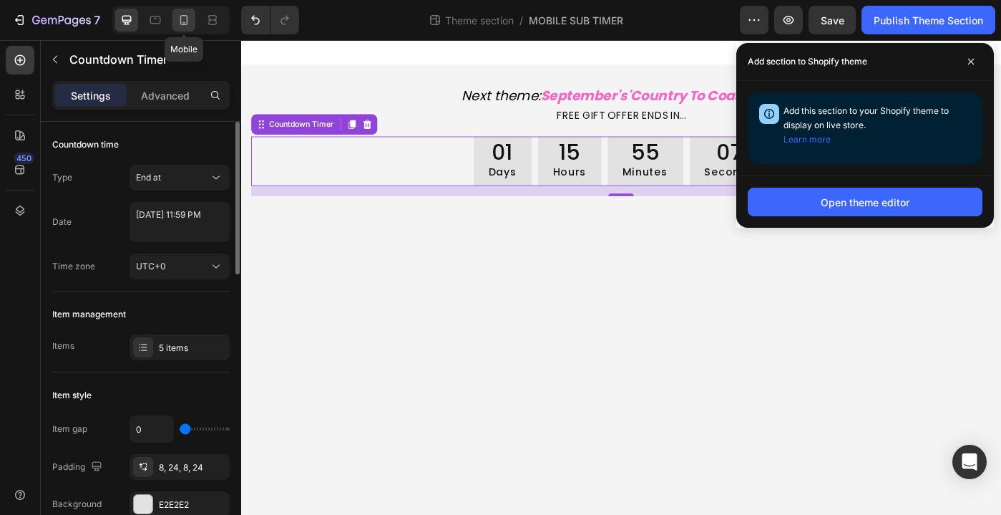
click at [183, 23] on icon at bounding box center [184, 20] width 14 height 14
